Goal: Information Seeking & Learning: Learn about a topic

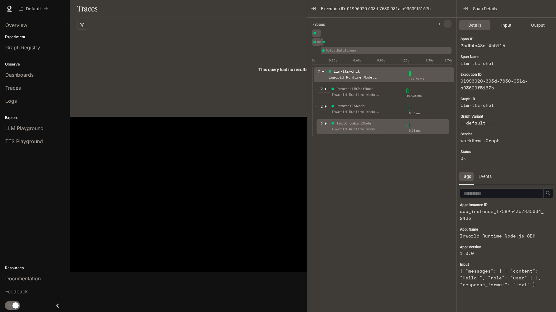
click at [333, 125] on div "TextChunkingNode" at bounding box center [356, 124] width 50 height 6
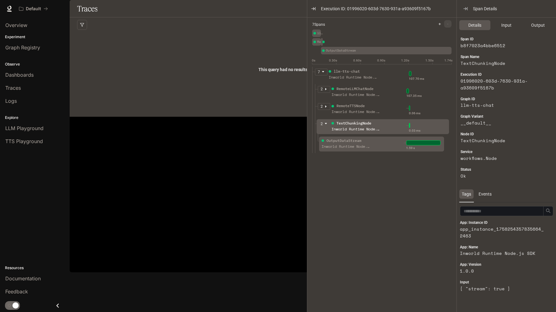
click at [343, 139] on div "OutputDataStream" at bounding box center [343, 141] width 35 height 6
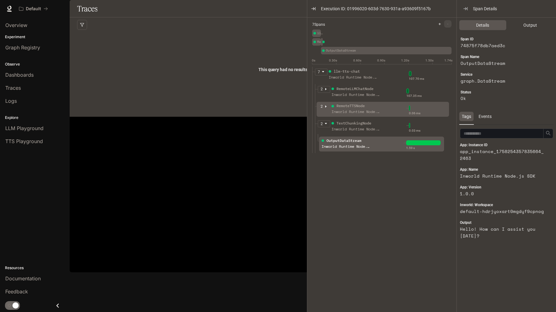
click at [341, 109] on div "Inworld Runtime Node.js SDK" at bounding box center [356, 112] width 50 height 6
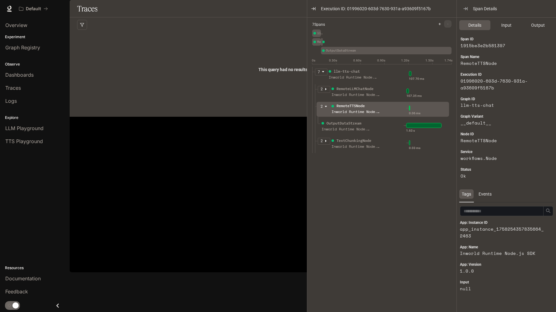
click at [335, 93] on div "Inworld Runtime Node.js SDK" at bounding box center [356, 95] width 50 height 6
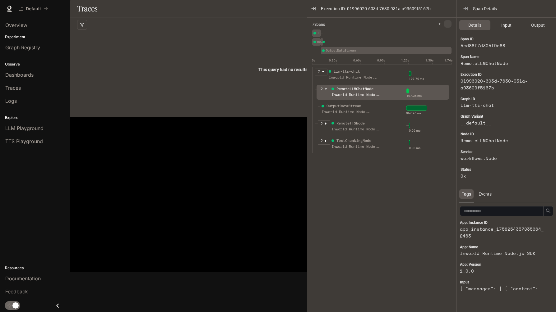
click at [334, 75] on div "Inworld Runtime Node.js SDK" at bounding box center [353, 78] width 50 height 6
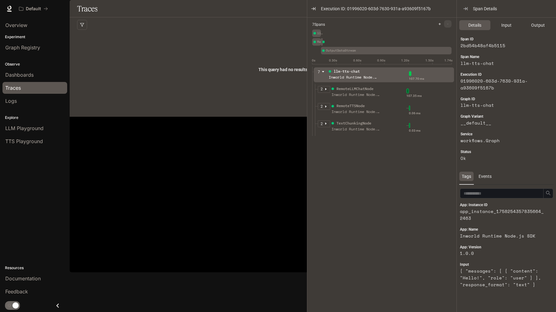
click at [20, 93] on link "Traces" at bounding box center [34, 88] width 65 height 12
click at [23, 82] on link "Traces" at bounding box center [34, 88] width 65 height 12
click at [27, 74] on span "Dashboards" at bounding box center [19, 74] width 28 height 7
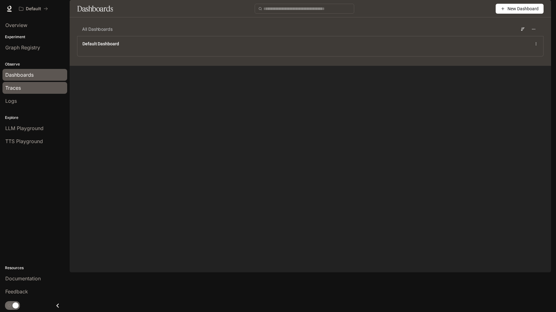
click at [26, 90] on div "Traces" at bounding box center [34, 87] width 59 height 7
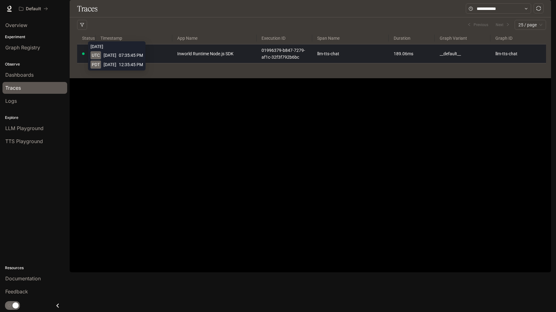
click at [145, 70] on div "yesterday UTC September 19, 2025 07:35:45 PM PDT September 19, 2025 12:35:45 PM" at bounding box center [116, 55] width 57 height 29
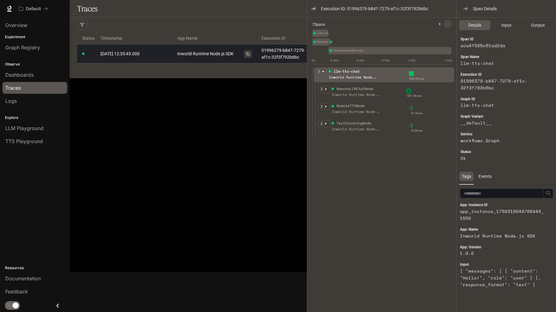
click at [208, 57] on link "Inworld Runtime Node.js SDK" at bounding box center [214, 53] width 74 height 7
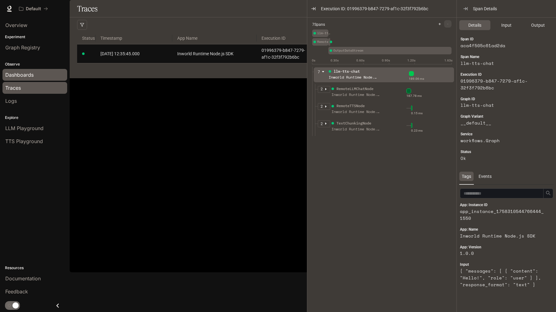
click at [34, 77] on div "Dashboards" at bounding box center [34, 74] width 59 height 7
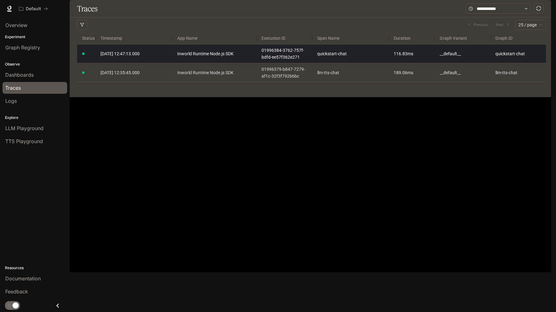
click at [138, 63] on td "[DATE] 12:47:13.000" at bounding box center [133, 53] width 77 height 19
click at [225, 57] on link "Inworld Runtime Node.js SDK" at bounding box center [214, 53] width 74 height 7
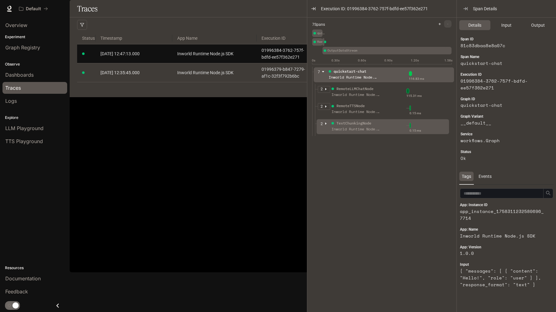
click at [325, 123] on icon "caret-right" at bounding box center [325, 124] width 1 height 2
click at [325, 123] on icon "caret-down" at bounding box center [325, 123] width 2 height 1
click at [325, 123] on icon "caret-right" at bounding box center [325, 124] width 1 height 2
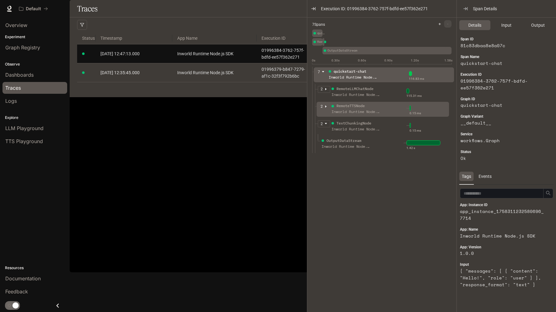
click at [324, 106] on icon "caret-right" at bounding box center [325, 106] width 3 height 3
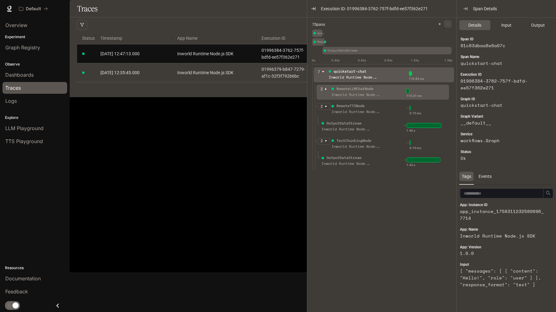
click at [326, 89] on icon "caret-right" at bounding box center [325, 89] width 1 height 2
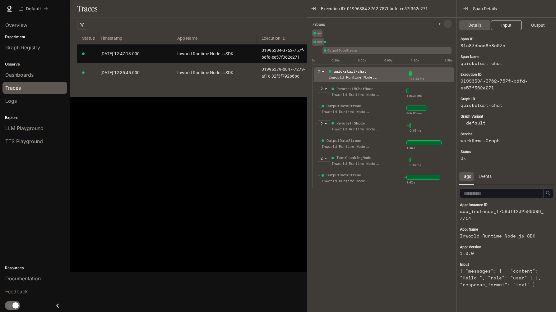
click at [506, 27] on span "Input" at bounding box center [506, 25] width 10 height 7
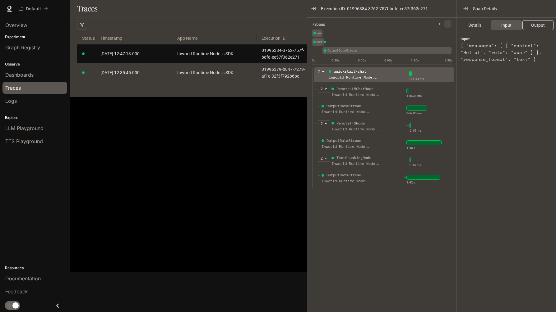
click at [534, 28] on span "Output" at bounding box center [538, 25] width 14 height 7
click at [507, 27] on span "Input" at bounding box center [506, 25] width 10 height 7
click at [475, 28] on span "Details" at bounding box center [474, 25] width 13 height 7
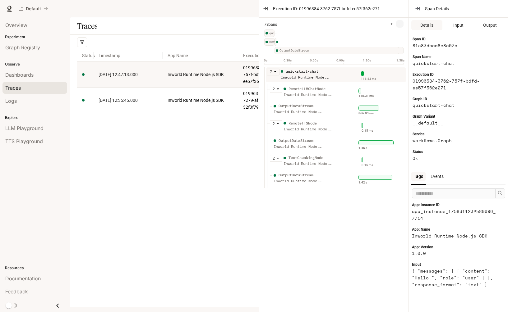
click at [56, 302] on icon "Close drawer" at bounding box center [57, 306] width 8 height 8
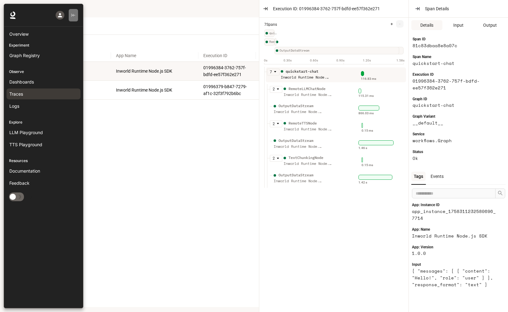
click at [71, 16] on icon "button" at bounding box center [73, 15] width 4 height 4
click at [74, 14] on icon "button" at bounding box center [73, 15] width 4 height 4
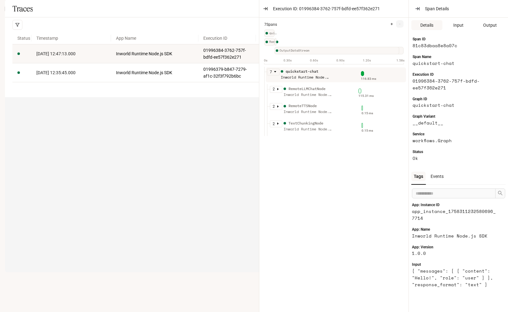
click at [10, 7] on icon "open drawer" at bounding box center [10, 9] width 6 height 4
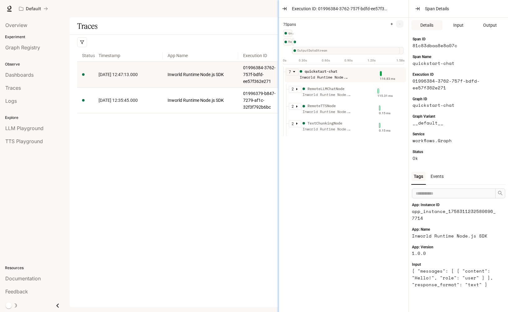
drag, startPoint x: 258, startPoint y: 78, endPoint x: 277, endPoint y: 88, distance: 21.4
click at [277, 88] on div at bounding box center [278, 156] width 3 height 312
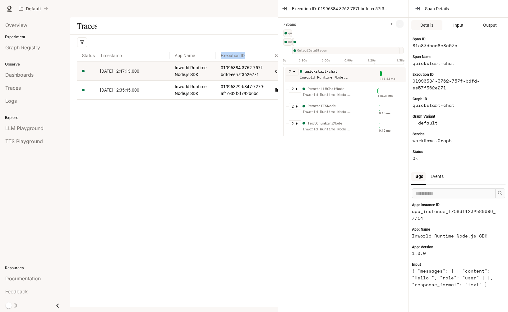
drag, startPoint x: 237, startPoint y: 56, endPoint x: 214, endPoint y: 60, distance: 23.0
click at [214, 60] on span at bounding box center [214, 56] width 3 height 12
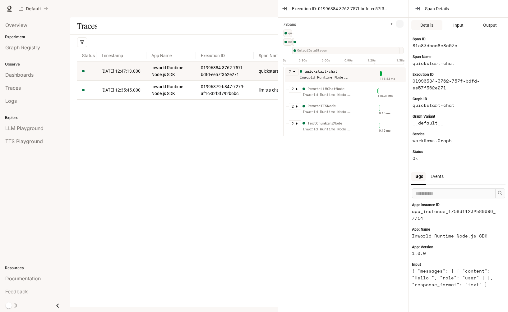
drag, startPoint x: 169, startPoint y: 57, endPoint x: 147, endPoint y: 59, distance: 22.2
click at [147, 59] on tr "Status Timestamp App Name Execution ID Span Name Duration Graph Variant Graph ID" at bounding box center [287, 56] width 421 height 12
drag, startPoint x: 195, startPoint y: 56, endPoint x: 201, endPoint y: 56, distance: 6.5
click at [201, 56] on span at bounding box center [201, 56] width 3 height 12
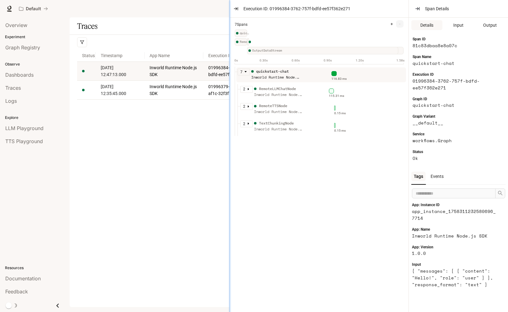
drag, startPoint x: 278, startPoint y: 121, endPoint x: 230, endPoint y: 122, distance: 48.5
click at [230, 122] on div at bounding box center [229, 156] width 3 height 312
